Goal: Information Seeking & Learning: Find specific fact

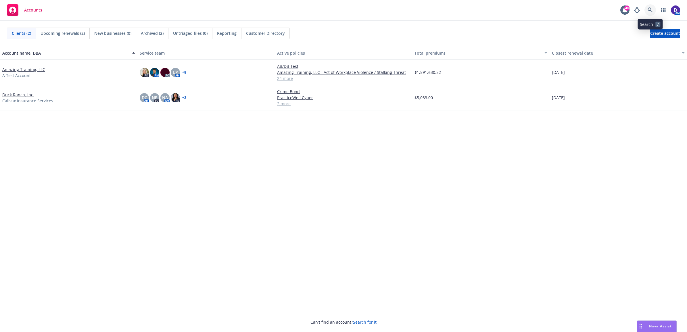
click at [650, 15] on link at bounding box center [651, 10] width 12 height 12
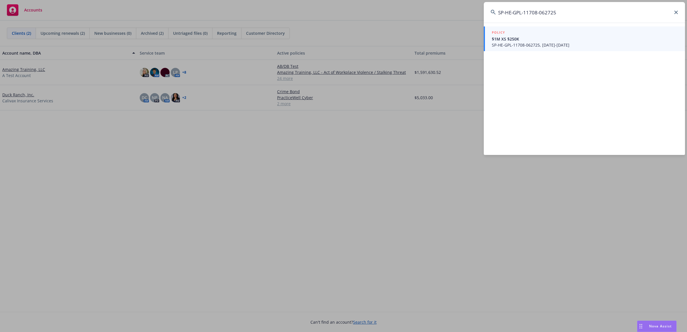
type input "SP-HE-GPL-11708-062725"
click at [550, 43] on span "SP-HE-GPL-11708-062725, [DATE]-[DATE]" at bounding box center [585, 45] width 186 height 6
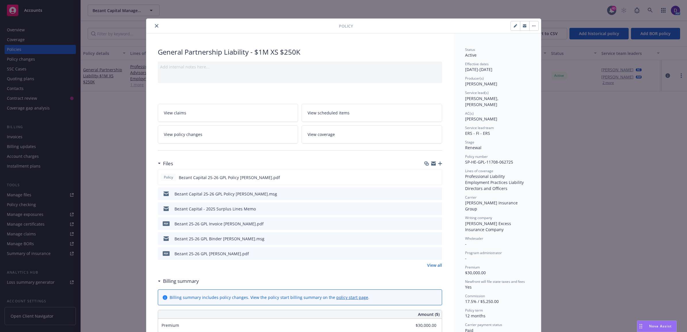
drag, startPoint x: 154, startPoint y: 27, endPoint x: 128, endPoint y: 33, distance: 26.5
click at [155, 27] on icon "close" at bounding box center [156, 25] width 3 height 3
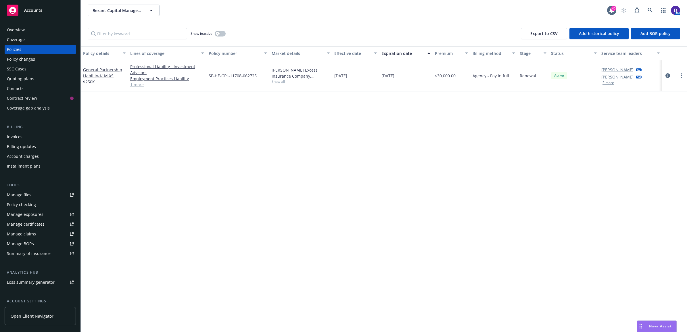
click at [27, 28] on div "Overview" at bounding box center [40, 29] width 67 height 9
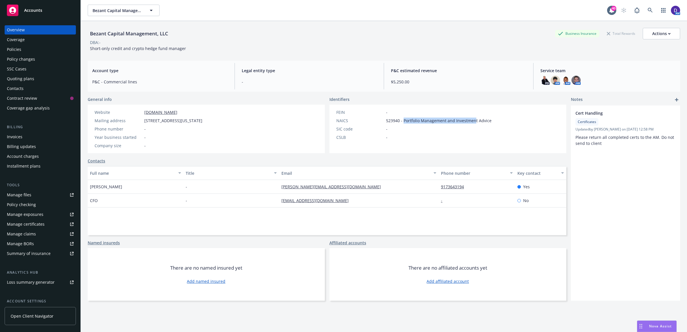
drag, startPoint x: 472, startPoint y: 120, endPoint x: 401, endPoint y: 118, distance: 71.0
click at [401, 118] on span "523940 - Portfolio Management and Investment Advice" at bounding box center [439, 121] width 106 height 6
copy span "Portfolio Management and Investmen"
drag, startPoint x: 175, startPoint y: 121, endPoint x: 137, endPoint y: 121, distance: 38.2
click at [137, 121] on div "Mailing address [STREET_ADDRESS][US_STATE]" at bounding box center [148, 121] width 112 height 6
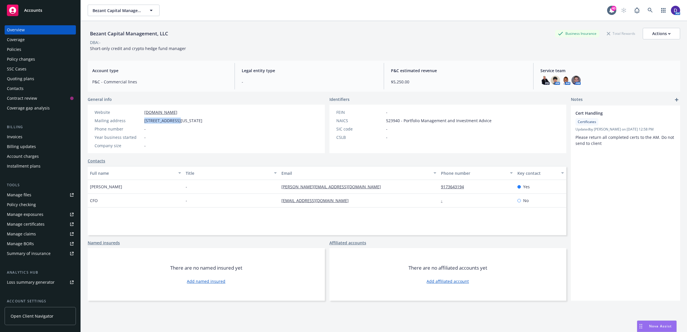
copy div "[STREET_ADDRESS]"
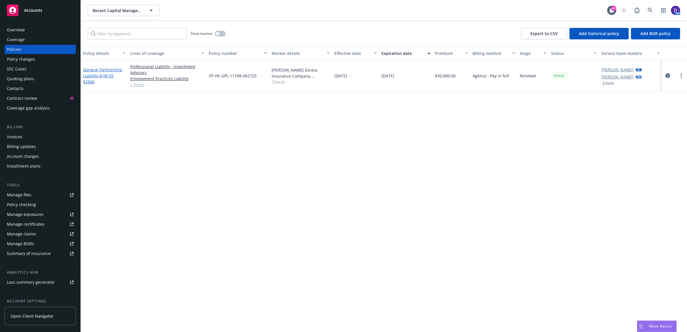
click at [99, 71] on link "General Partnership Liability - $1M XS $250K" at bounding box center [102, 76] width 39 height 18
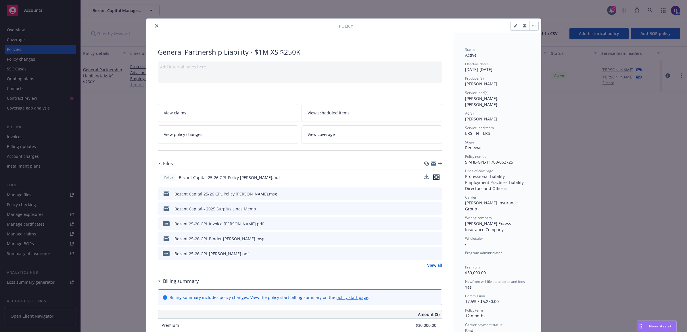
click at [434, 179] on icon "preview file" at bounding box center [436, 177] width 5 height 4
click at [155, 24] on icon "close" at bounding box center [156, 25] width 3 height 3
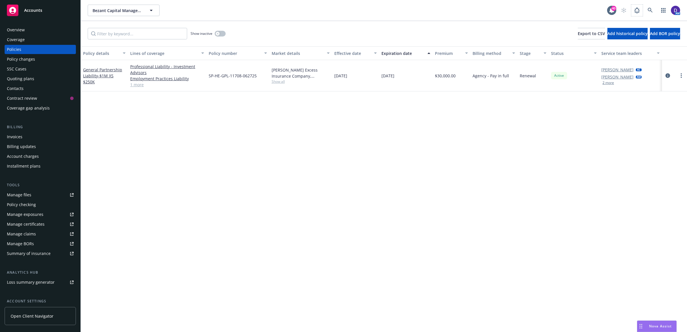
click at [643, 6] on div "AM" at bounding box center [649, 11] width 62 height 12
click at [646, 9] on link at bounding box center [651, 11] width 12 height 12
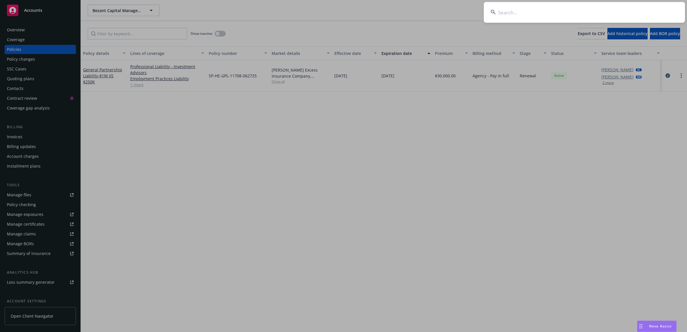
type input "Holly Alessi"
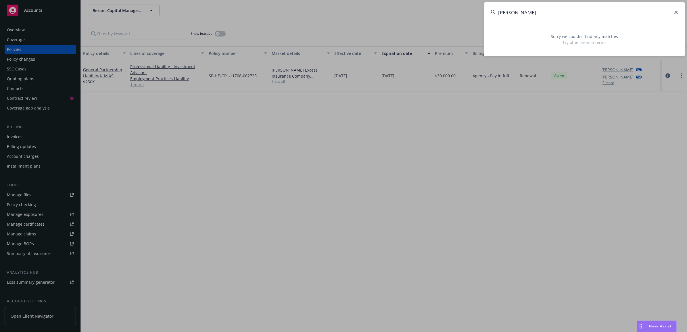
drag, startPoint x: 301, startPoint y: -3, endPoint x: 229, endPoint y: -8, distance: 71.5
click at [229, 0] on html "Accounts Overview Coverage Policies Policy changes SSC Cases Quoting plans Cont…" at bounding box center [343, 166] width 687 height 332
